Goal: Check status: Check status

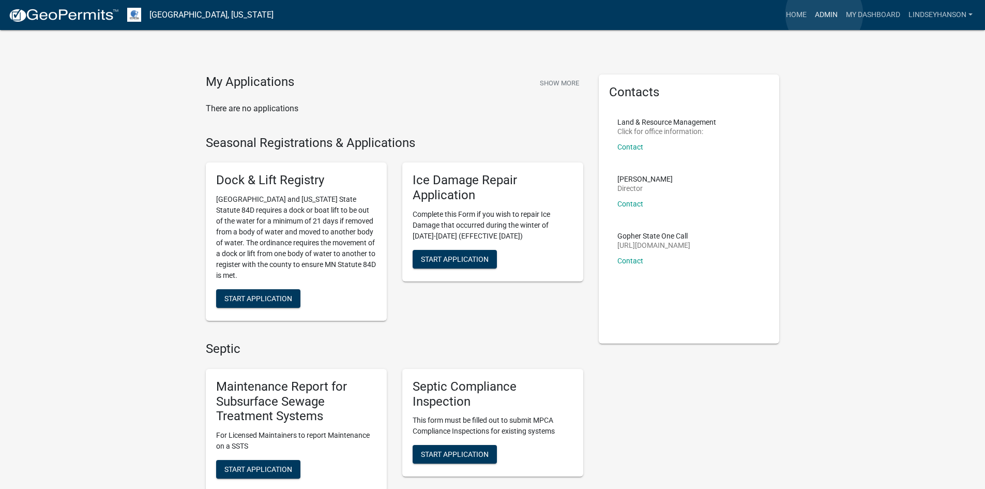
click at [824, 14] on link "Admin" at bounding box center [826, 15] width 31 height 20
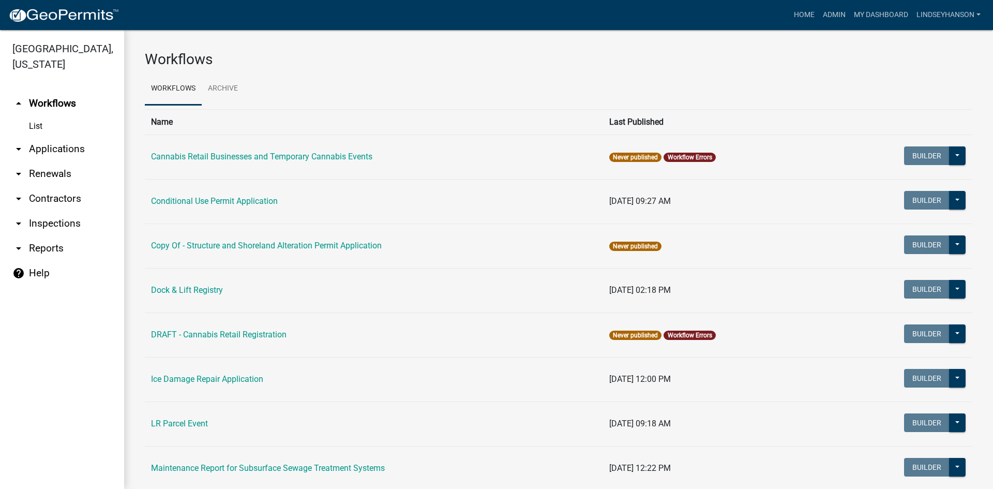
click at [60, 147] on link "arrow_drop_down Applications" at bounding box center [62, 149] width 124 height 25
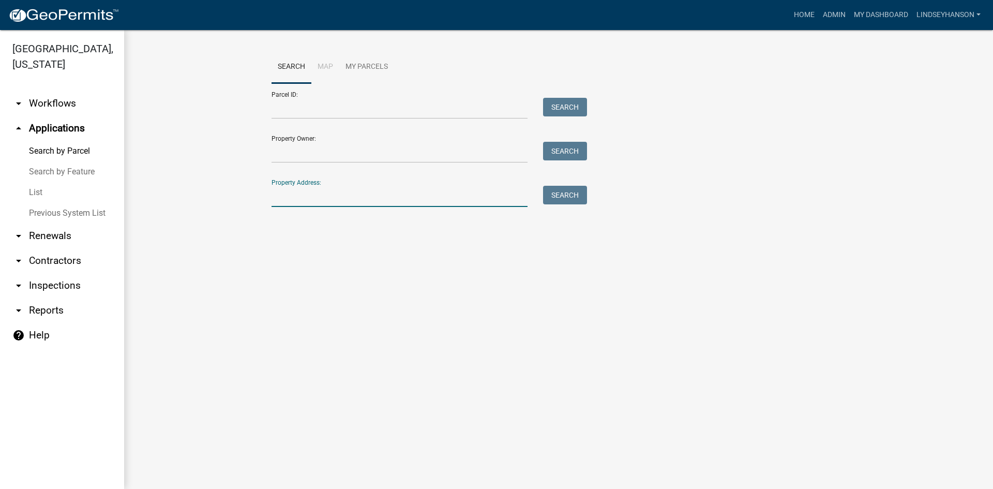
click at [298, 197] on input "Property Address:" at bounding box center [400, 196] width 256 height 21
type input "43014"
click at [561, 200] on button "Search" at bounding box center [565, 195] width 44 height 19
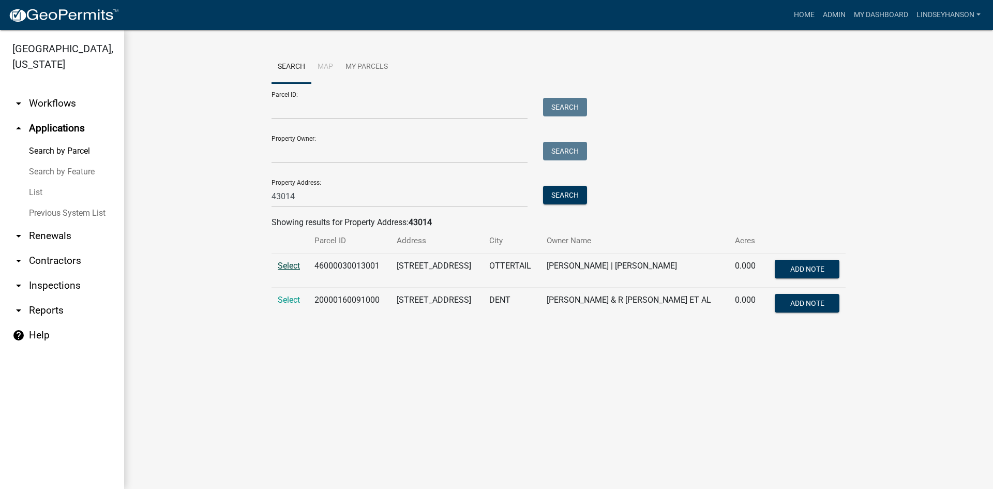
click at [285, 264] on span "Select" at bounding box center [289, 266] width 22 height 10
